Goal: Transaction & Acquisition: Purchase product/service

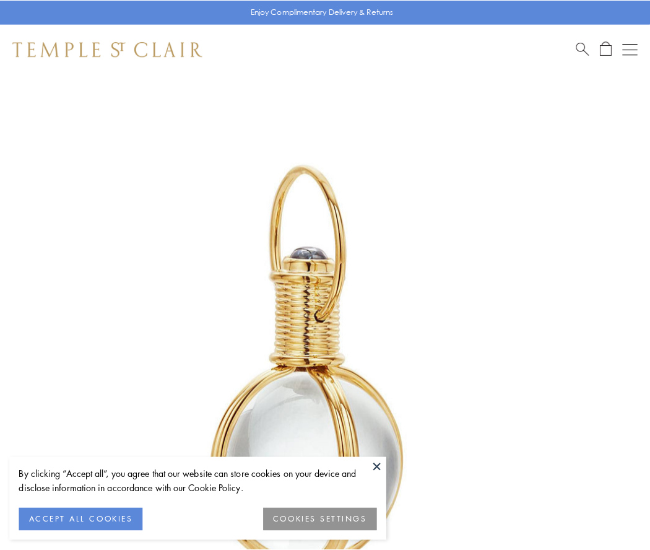
scroll to position [323, 0]
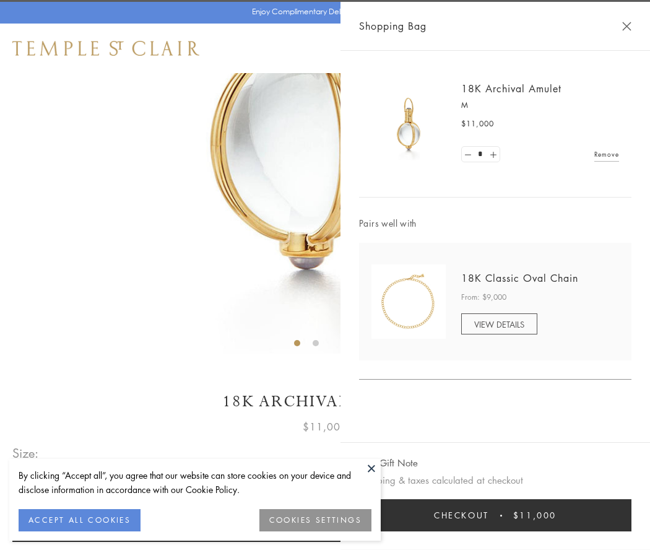
click at [495, 515] on button "Checkout $11,000" at bounding box center [495, 515] width 272 height 32
